Goal: Navigation & Orientation: Find specific page/section

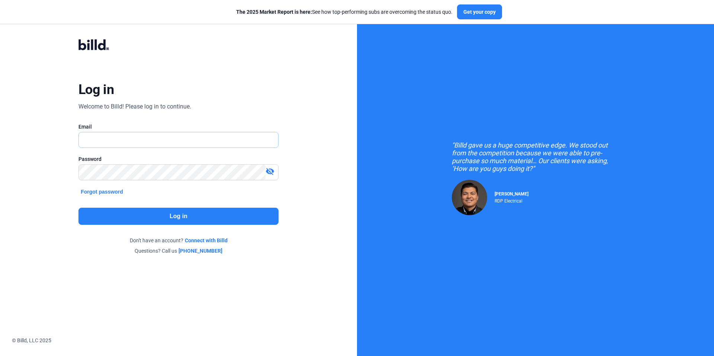
type input "[EMAIL_ADDRESS][DOMAIN_NAME]"
click at [238, 219] on button "Log in" at bounding box center [178, 216] width 200 height 17
type input "[EMAIL_ADDRESS][DOMAIN_NAME]"
click at [222, 212] on button "Log in" at bounding box center [178, 216] width 200 height 17
